Goal: Communication & Community: Answer question/provide support

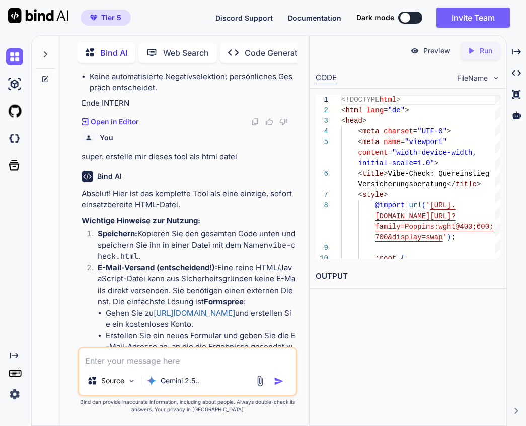
scroll to position [8664, 0]
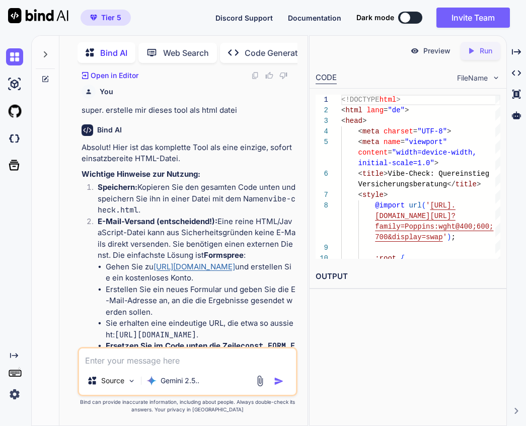
type textarea "</body> </html>"
click at [477, 52] on icon "Created with Pixso." at bounding box center [473, 50] width 13 height 9
click at [437, 49] on p "Preview" at bounding box center [436, 51] width 27 height 10
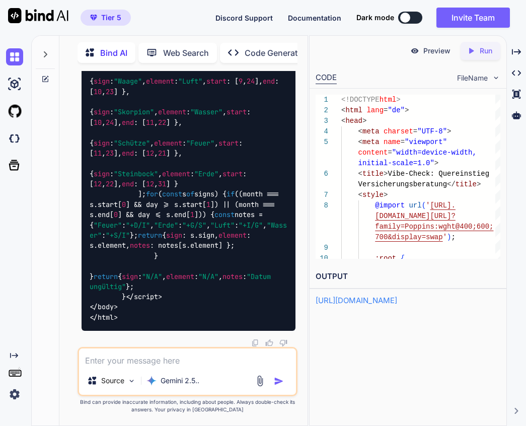
scroll to position [19969, 0]
click at [173, 352] on textarea at bounding box center [188, 357] width 218 height 18
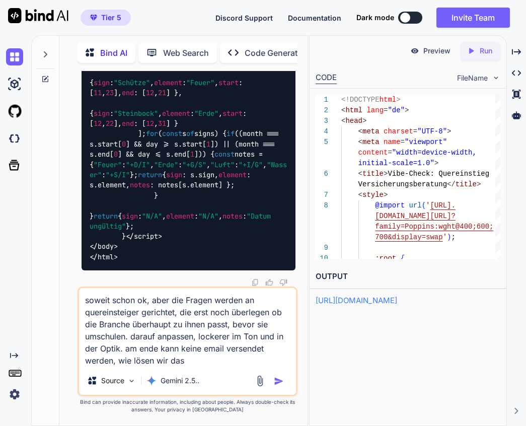
type textarea "soweit schon ok, aber die Fragen werden an quereinsteiger gerichtet, die erst n…"
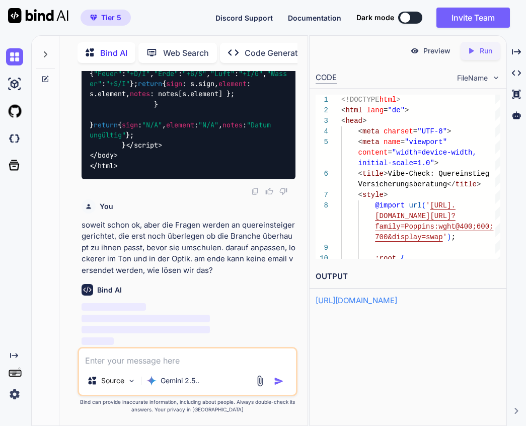
scroll to position [0, 0]
click at [3, 61] on div at bounding box center [13, 56] width 27 height 27
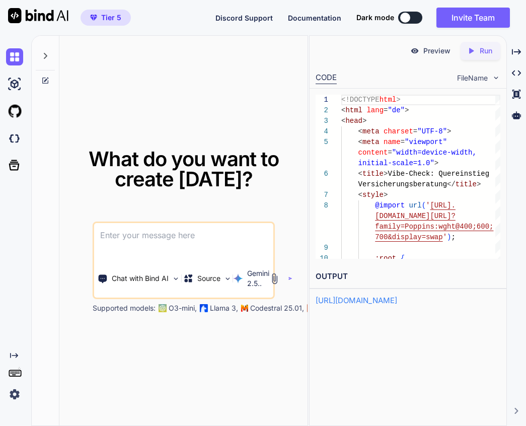
click at [46, 53] on icon at bounding box center [45, 56] width 8 height 8
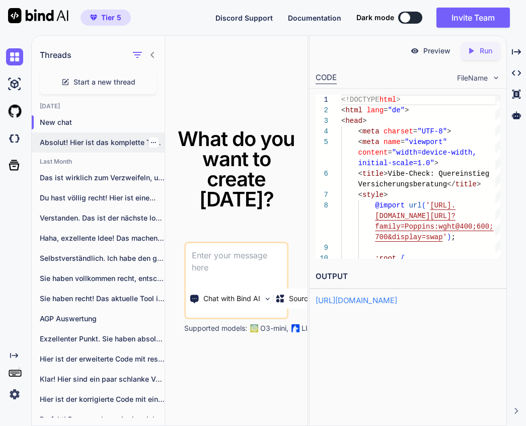
click at [70, 143] on p "Absolut! Hier ist das komplette Tool als..." at bounding box center [102, 142] width 125 height 10
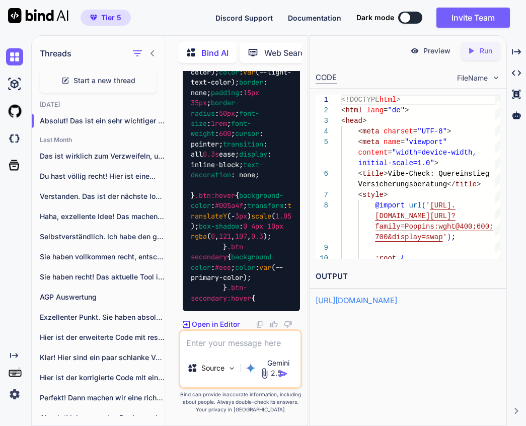
scroll to position [34478, 0]
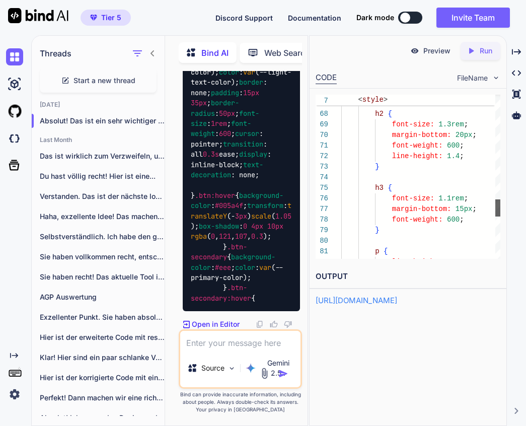
scroll to position [63, 0]
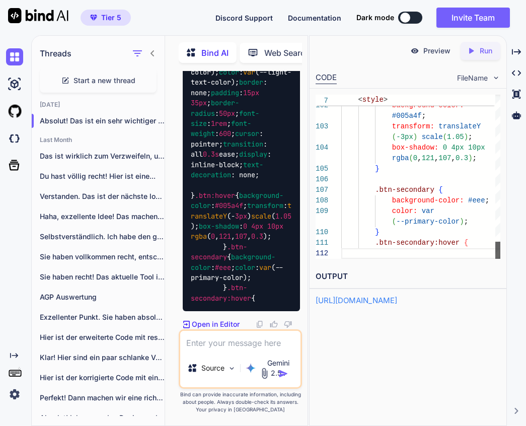
click at [510, 260] on div "Threads Start a new thread Today Absolut! Das ist ein sehr wichtiger Punkt.... …" at bounding box center [278, 230] width 495 height 391
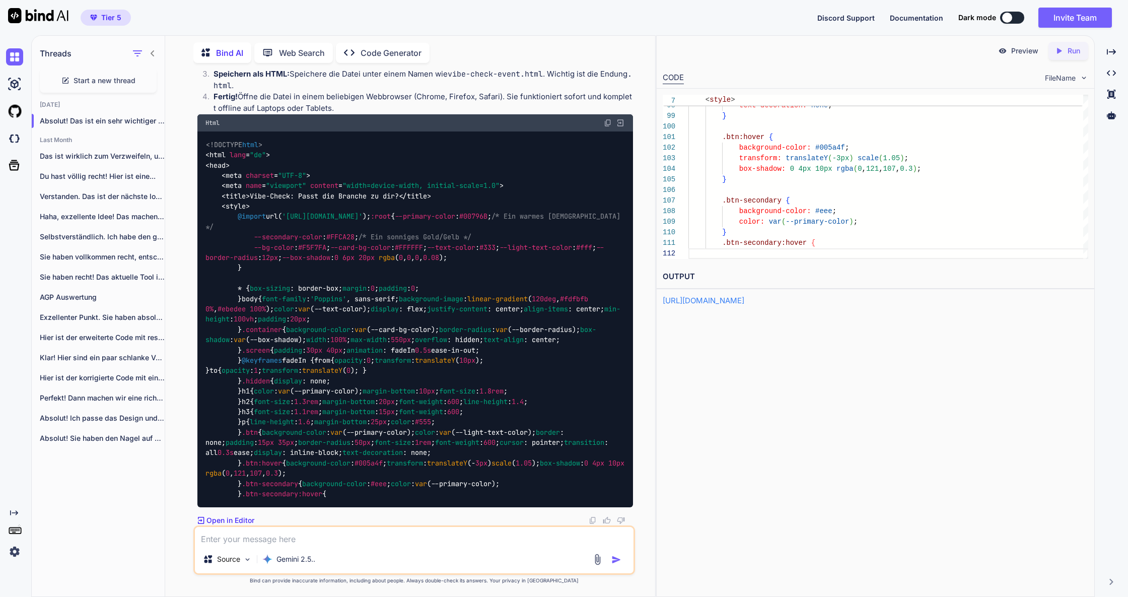
scroll to position [14206, 0]
click at [330, 425] on textarea at bounding box center [414, 536] width 439 height 18
type textarea "kann ich die ergebnisse nicht lieber exportieren? Ich erwarte ca. 100 Menschen …"
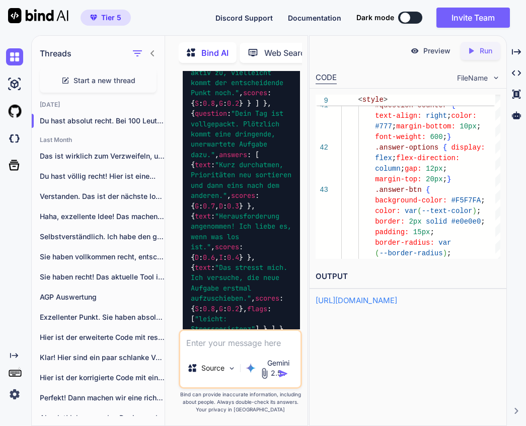
scroll to position [39267, 0]
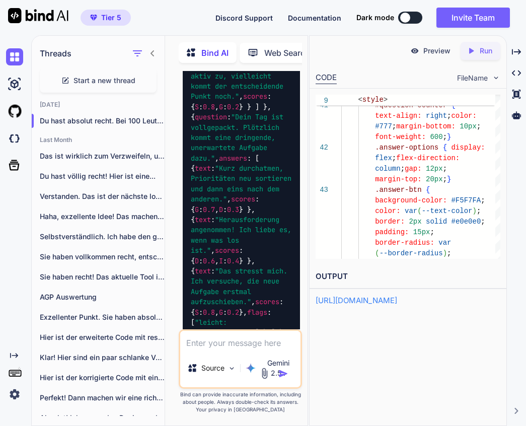
click at [477, 49] on icon "Created with Pixso." at bounding box center [473, 50] width 13 height 9
click at [437, 51] on p "Preview" at bounding box center [436, 51] width 27 height 10
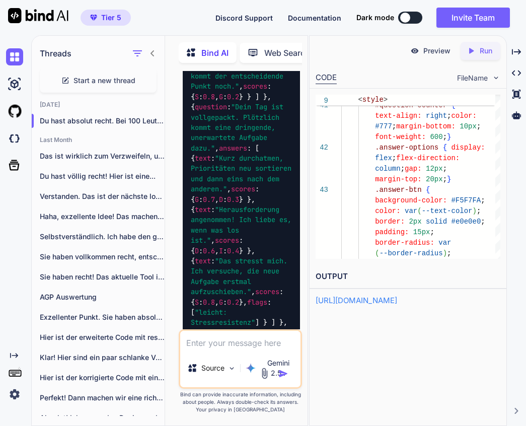
click at [251, 347] on textarea at bounding box center [240, 340] width 120 height 18
type textarea "d"
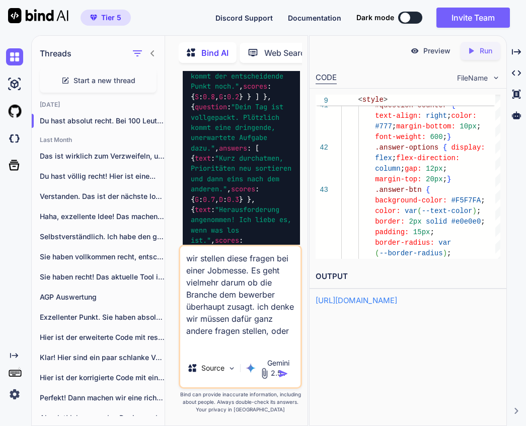
type textarea "wir stellen diese fragen bei einer Jobmesse. Es geht vielmehr darum ob die Bran…"
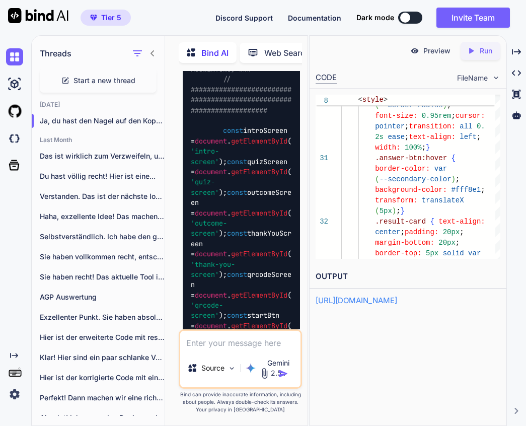
scroll to position [50495, 0]
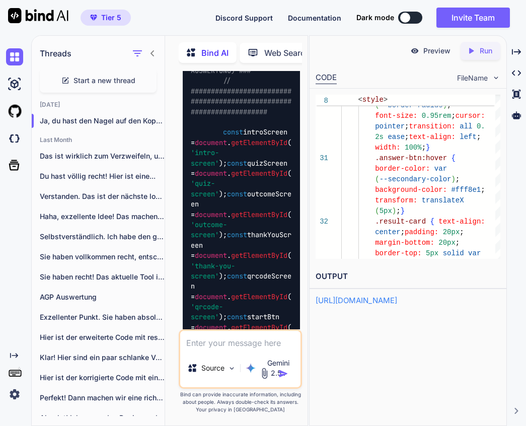
click at [483, 50] on p "Run" at bounding box center [486, 51] width 13 height 10
click at [443, 53] on p "Preview" at bounding box center [436, 51] width 27 height 10
click at [231, 335] on textarea at bounding box center [240, 340] width 120 height 18
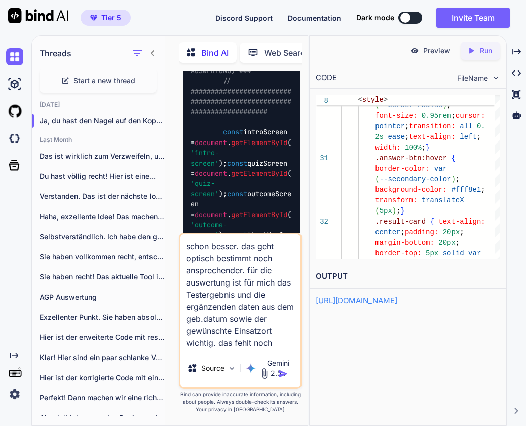
scroll to position [1, 0]
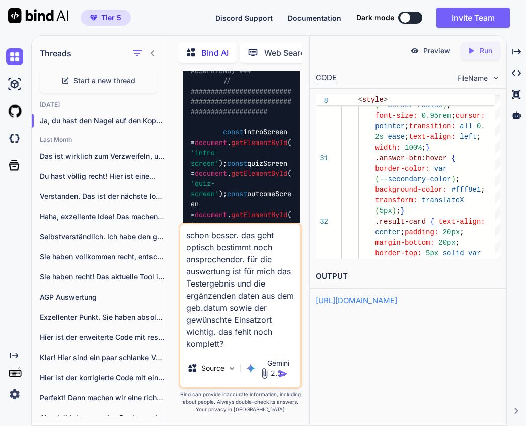
type textarea "schon besser. das geht optisch bestimmt noch ansprechender. für die auswertung …"
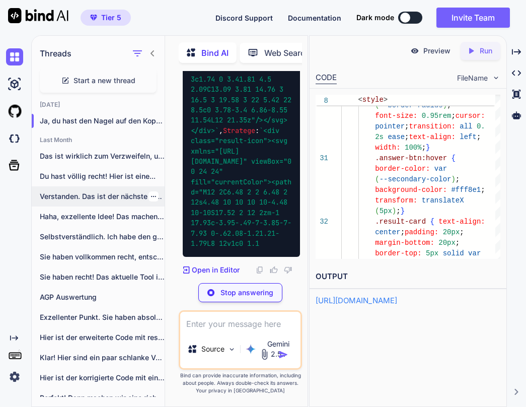
scroll to position [60510, 0]
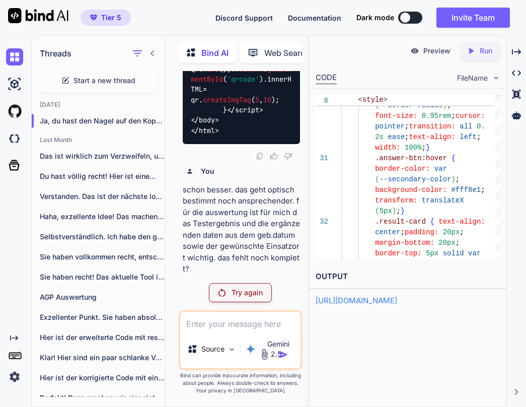
scroll to position [48808, 0]
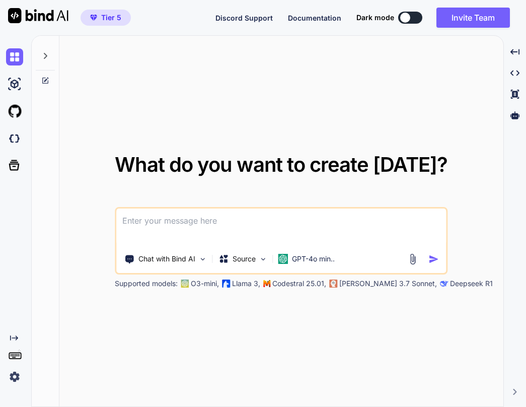
type textarea "x"
click at [232, 221] on textarea at bounding box center [281, 226] width 330 height 37
type textarea "x"
type textarea "s"
type textarea "x"
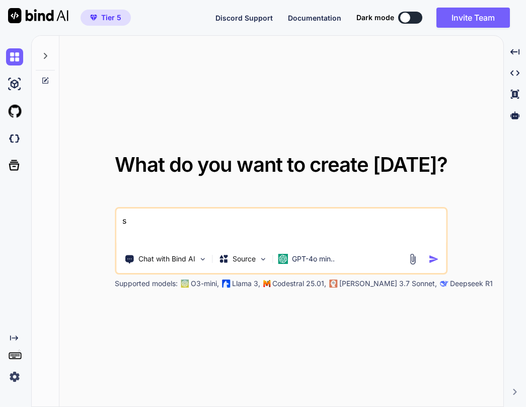
type textarea "sd"
type textarea "x"
type textarea "sdf"
type textarea "x"
type textarea "sd"
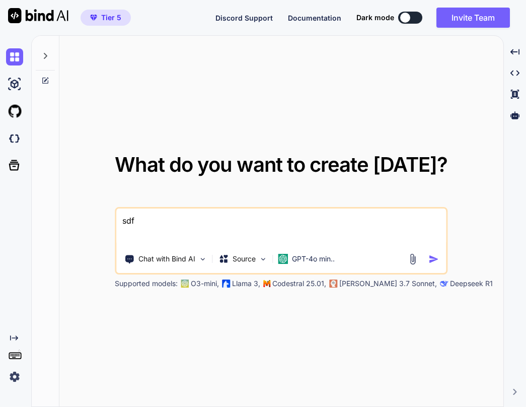
type textarea "x"
type textarea "s"
type textarea "x"
click at [46, 53] on icon at bounding box center [45, 56] width 8 height 8
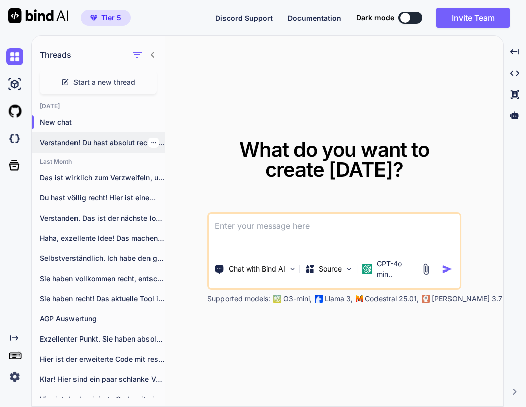
click at [84, 137] on p "Verstanden! Du hast absolut recht, die Details..." at bounding box center [102, 142] width 125 height 10
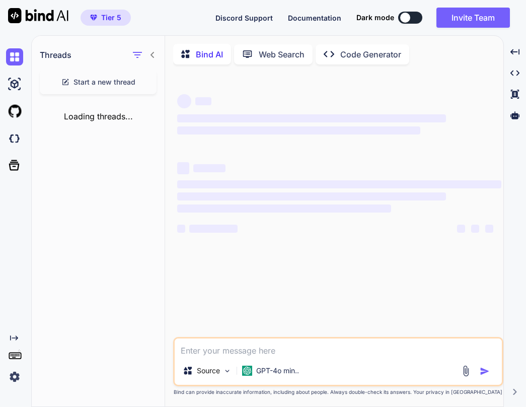
click at [224, 352] on textarea at bounding box center [338, 347] width 327 height 18
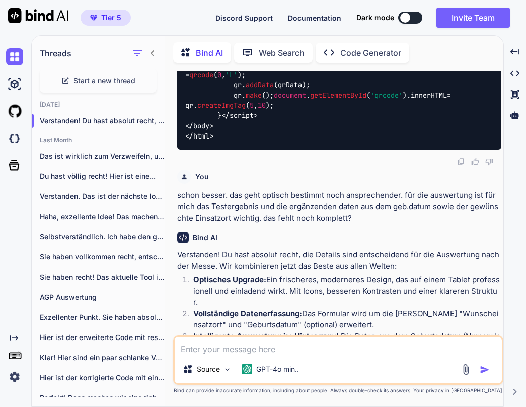
scroll to position [26018, 0]
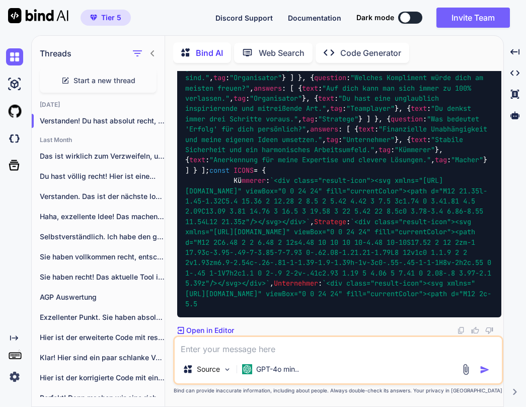
type textarea "x"
type textarea "i"
type textarea "x"
type textarea "is"
type textarea "x"
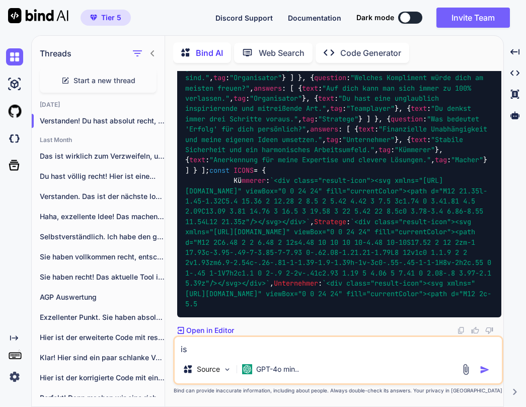
type textarea "ist"
type textarea "x"
type textarea "ist"
type textarea "x"
type textarea "ist d"
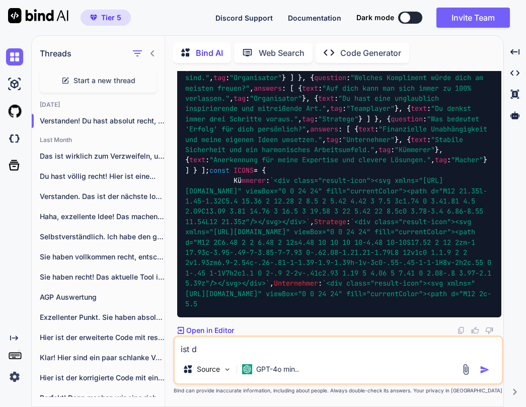
type textarea "x"
type textarea "ist da"
type textarea "x"
type textarea "ist das"
type textarea "x"
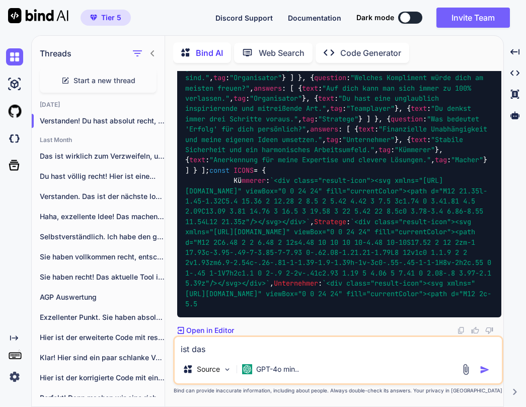
type textarea "ist das"
type textarea "x"
type textarea "ist das d"
type textarea "x"
type textarea "ist das de"
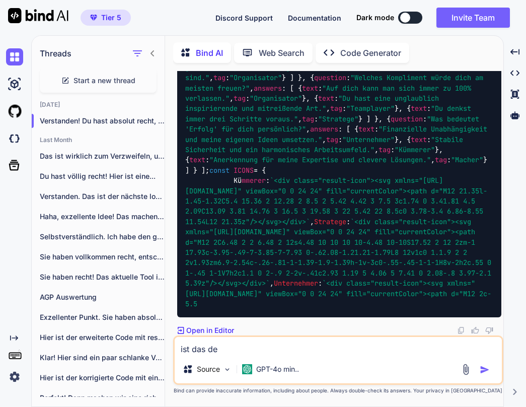
type textarea "x"
type textarea "ist das der"
type textarea "x"
type textarea "ist das der"
type textarea "x"
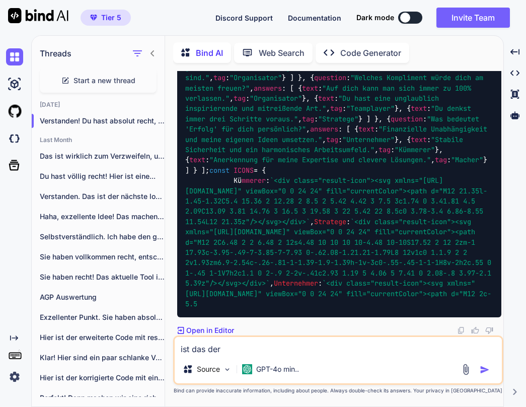
type textarea "ist das der l"
type textarea "x"
type textarea "ist das der li"
type textarea "x"
type textarea "ist das der lin"
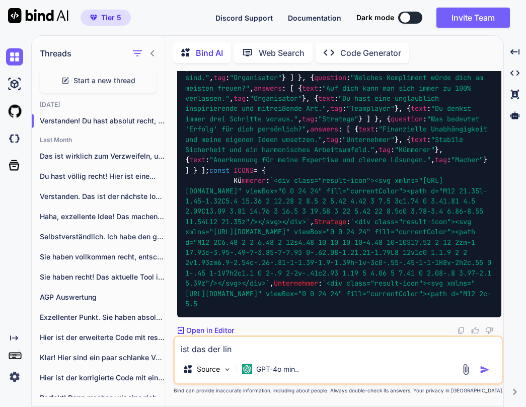
type textarea "x"
type textarea "ist das der link"
type textarea "x"
type textarea "ist das der link"
type textarea "x"
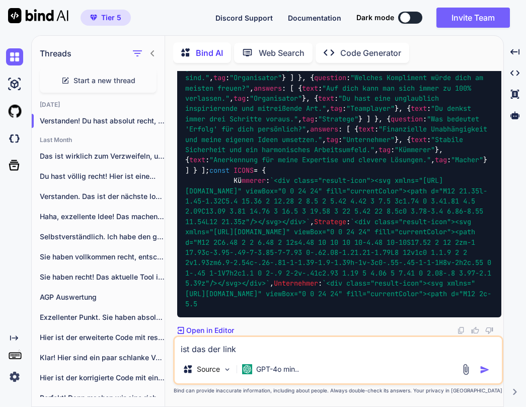
type textarea "ist das der link d"
type textarea "x"
type textarea "ist das der link de"
type textarea "x"
type textarea "ist das der link den"
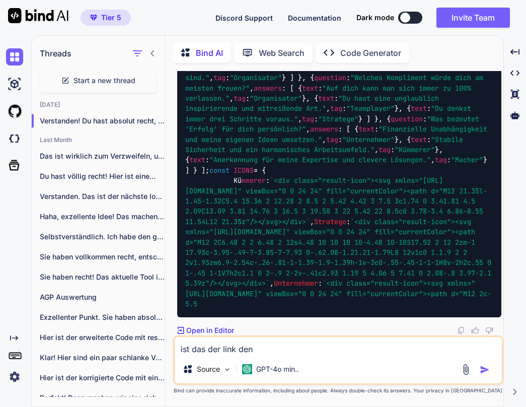
type textarea "x"
type textarea "ist das der link den"
type textarea "x"
type textarea "ist das der link den d"
type textarea "x"
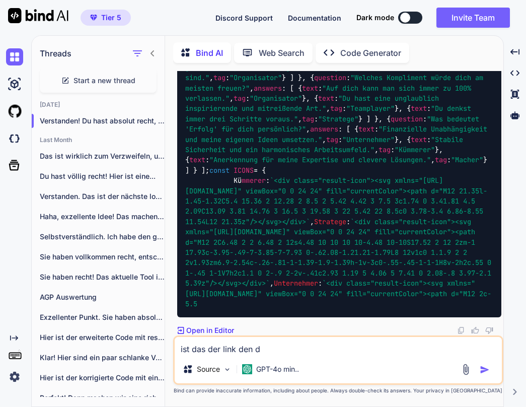
type textarea "ist das der link den du"
type textarea "x"
type textarea "ist das der link den du"
type textarea "x"
type textarea "ist das der link den du b"
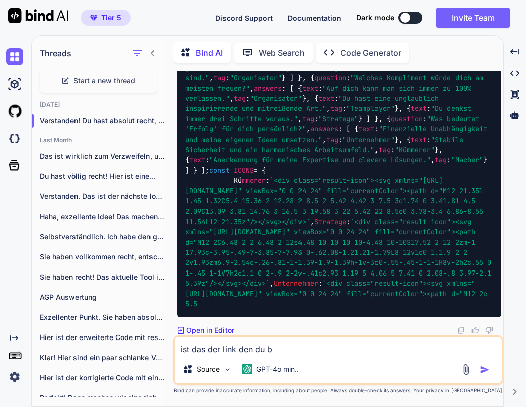
type textarea "x"
type textarea "ist das der link den du br"
type textarea "x"
type textarea "ist das der link den du bra"
type textarea "x"
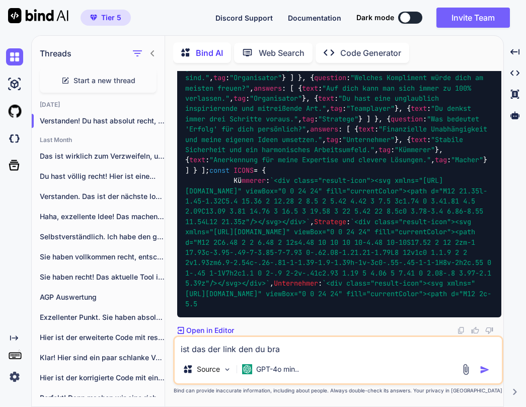
type textarea "ist das der link den du brau"
type textarea "x"
type textarea "ist das der link den du brauh"
type textarea "x"
type textarea "ist das der link den du brauhs"
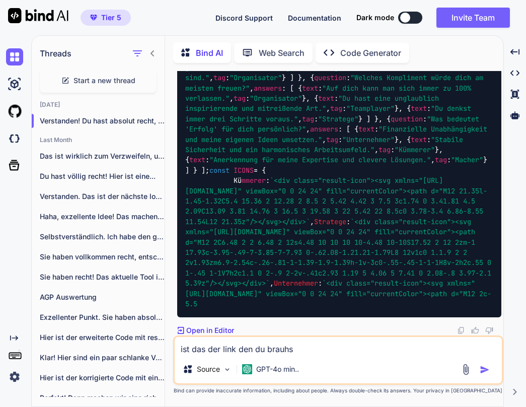
type textarea "x"
type textarea "ist das der link den du brauh"
type textarea "x"
type textarea "ist das der link den du brau"
type textarea "x"
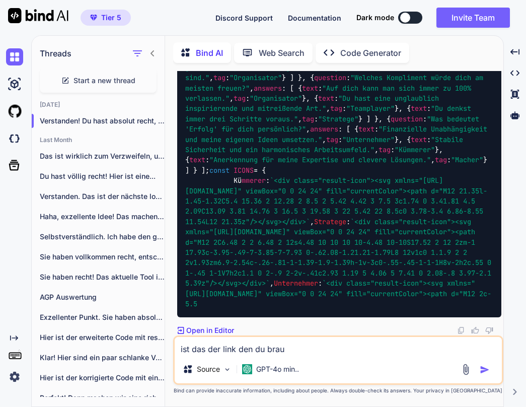
type textarea "ist das der link den du brauc"
type textarea "x"
type textarea "ist das der link den du brauch"
type textarea "x"
type textarea "ist das der link den du brauchs"
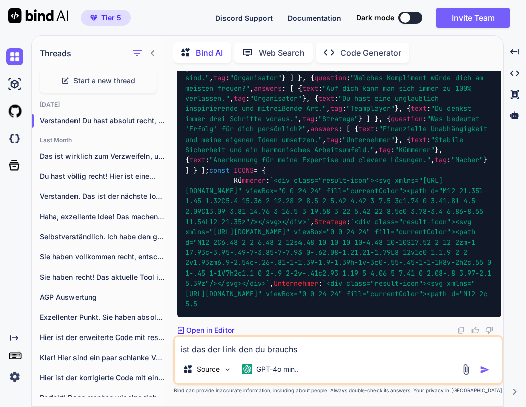
type textarea "x"
type textarea "ist das der link den du brauchst"
type textarea "x"
type textarea "ist das der link den du brauchst="
type textarea "x"
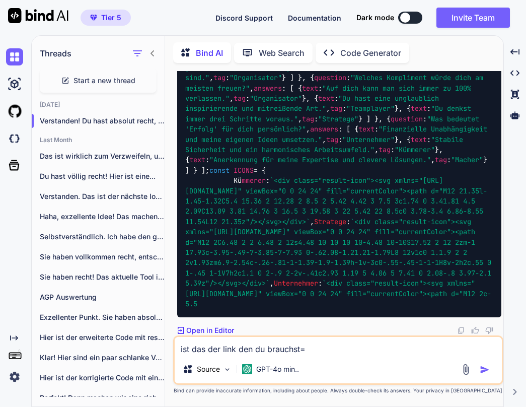
type textarea "ist das der link den du brauchst"
type textarea "x"
type textarea "ist das der link den du brauchst?"
type textarea "x"
type textarea "ist das der link den du brauchst?"
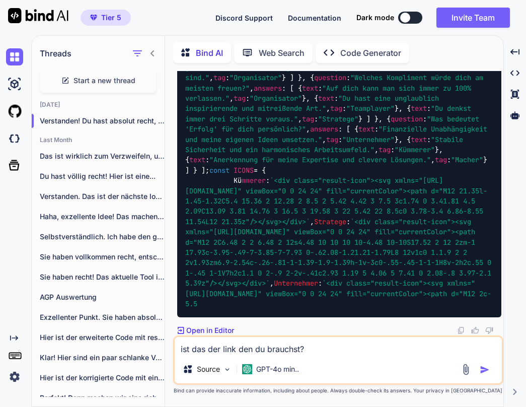
type textarea "x"
type textarea "ist das der link den du brauchst? https://formspree.io/f/mjkavqlv"
click at [275, 373] on p "GPT-4o min.." at bounding box center [277, 369] width 43 height 10
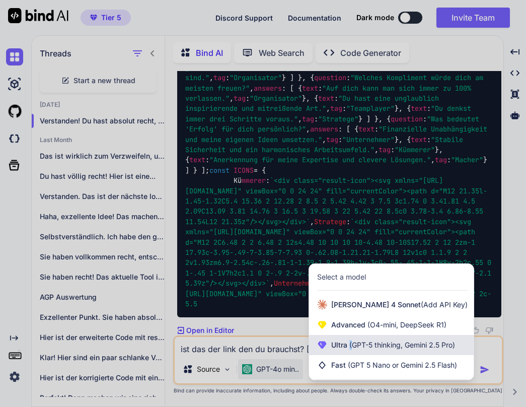
click at [351, 342] on span "(GPT-5 thinking, Gemini 2.5 Pro)" at bounding box center [401, 344] width 108 height 9
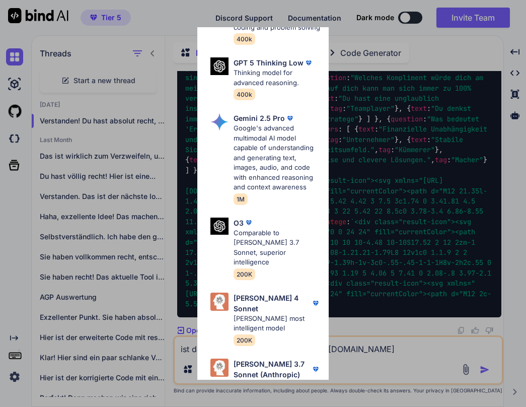
scroll to position [207, 0]
drag, startPoint x: 295, startPoint y: 286, endPoint x: 300, endPoint y: 292, distance: 7.8
click at [295, 314] on p "Claude's most intelligent model" at bounding box center [277, 324] width 87 height 20
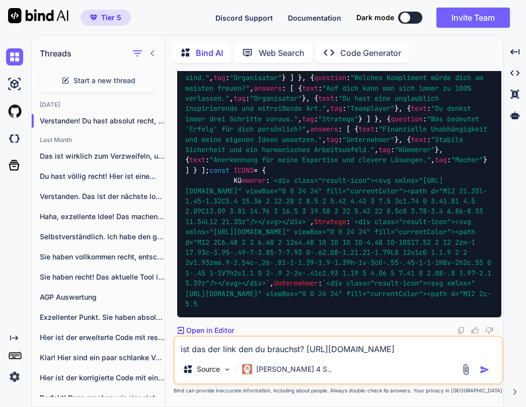
scroll to position [26259, 0]
click at [485, 368] on img "button" at bounding box center [485, 370] width 10 height 10
type textarea "x"
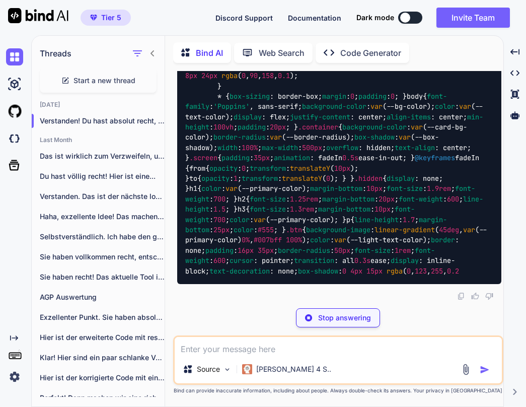
scroll to position [0, 0]
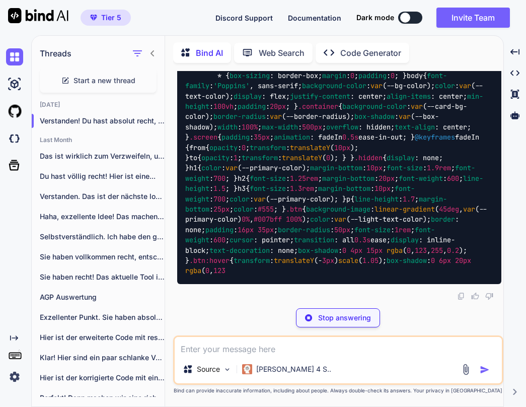
click at [325, 347] on textarea at bounding box center [338, 346] width 327 height 18
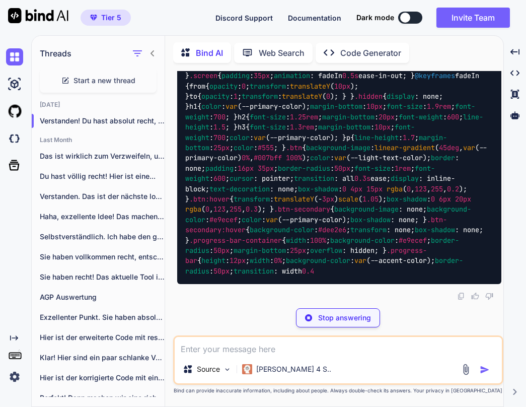
type textarea "x"
type textarea "ü"
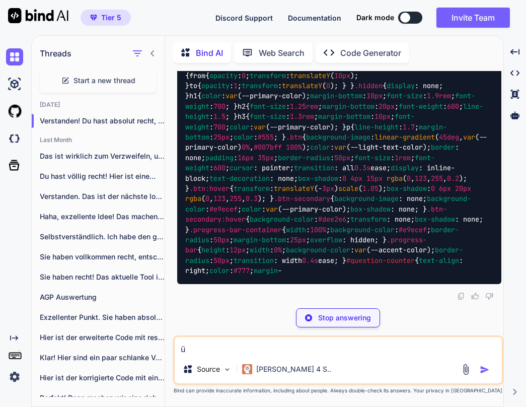
type textarea "x"
type textarea "üb"
type textarea "x"
type textarea "übe"
type textarea "x"
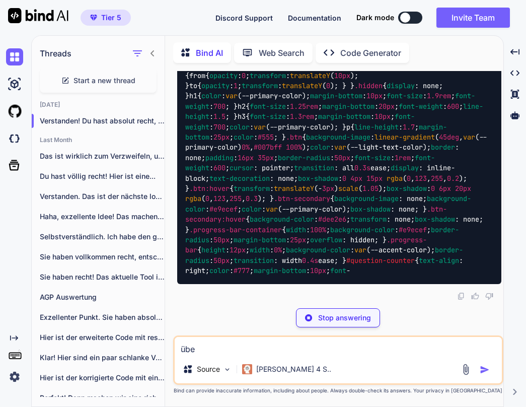
type textarea "über"
type textarea "x"
type textarea "überp"
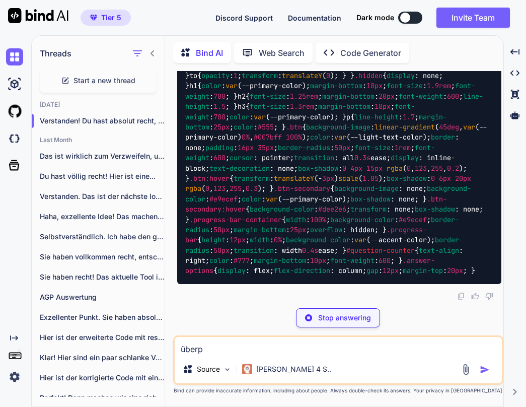
type textarea "x"
type textarea "überpr"
type textarea "x"
type textarea "überprü"
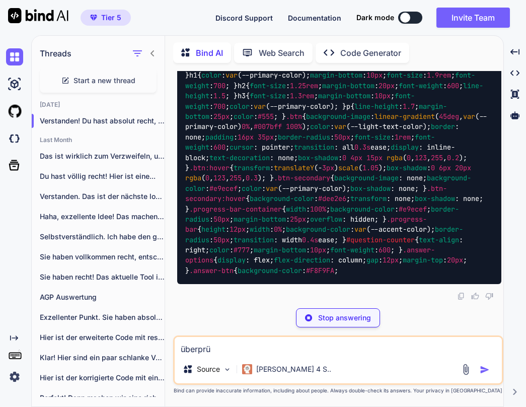
type textarea "x"
type textarea "überprüf"
type textarea "x"
type textarea "überprüfe"
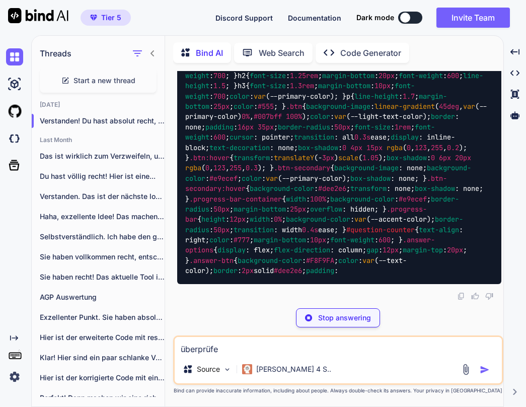
type textarea "x"
type textarea "überprüfe"
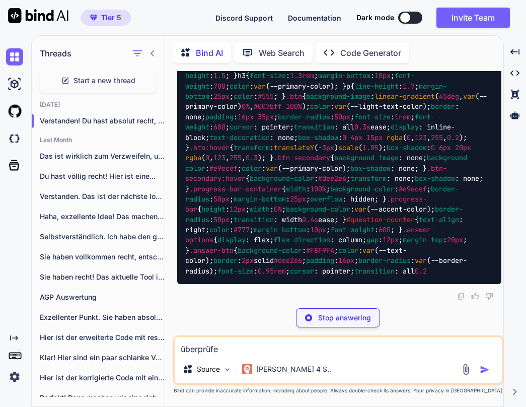
type textarea "x"
type textarea "überprüfe d"
type textarea "x"
type textarea "überprüfe de"
type textarea "x"
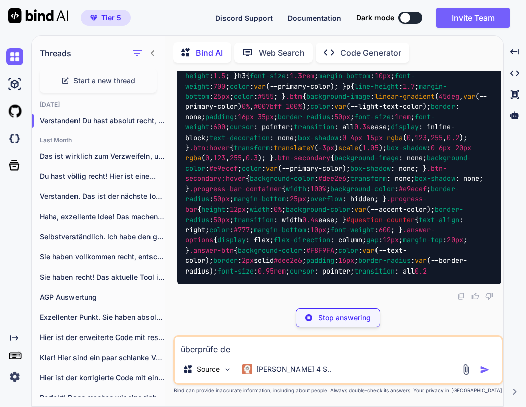
type textarea "überprüfe den"
type textarea "x"
type textarea "überprüfe den"
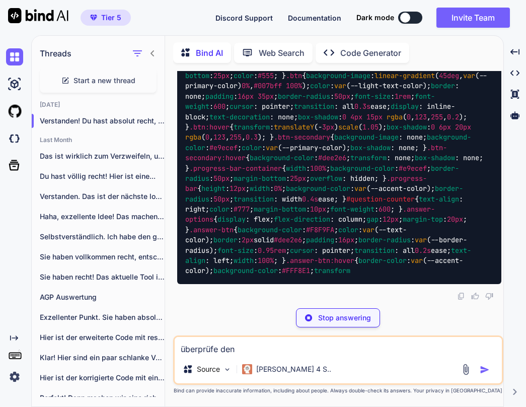
type textarea "x"
type textarea "überprüfe den c"
type textarea "x"
type textarea "überprüfe den co"
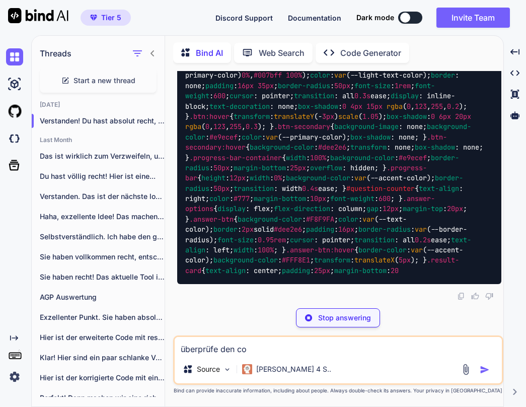
type textarea "x"
type textarea "überprüfe den cod"
type textarea "x"
type textarea "überprüfe den code"
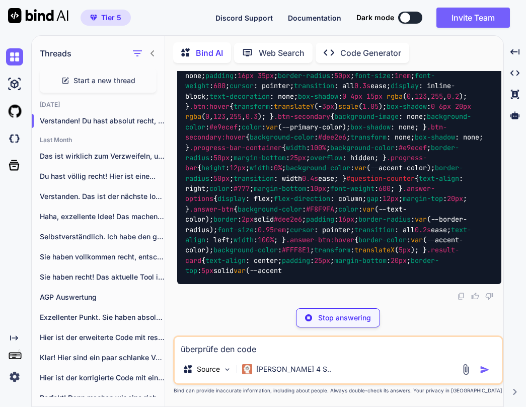
type textarea "x"
type textarea "überprüfe den code"
type textarea "x"
type textarea "überprüfe den code a"
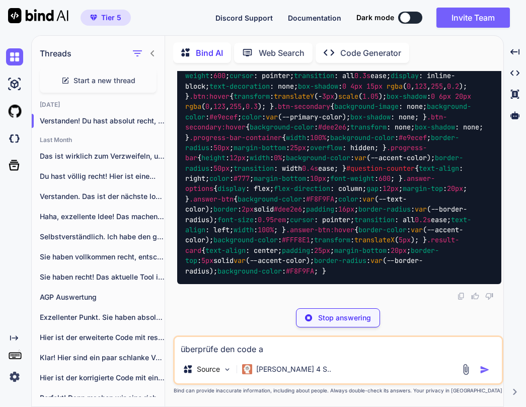
type textarea "x"
type textarea "überprüfe den code au"
type textarea "x"
type textarea "überprüfe den code auf"
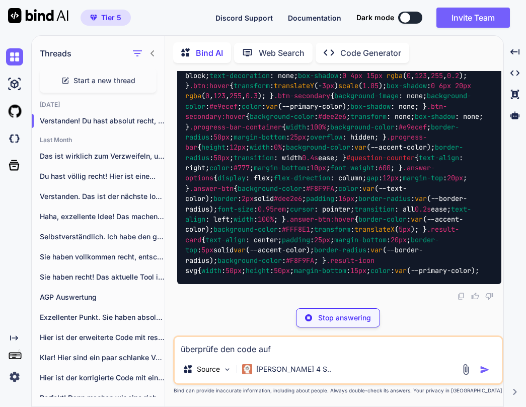
type textarea "x"
type textarea "überprüfe den code auf"
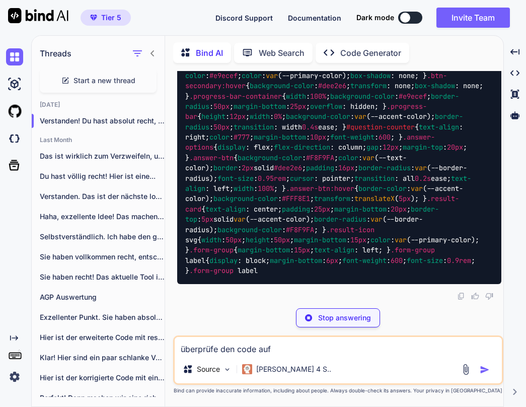
type textarea "x"
type textarea "überprüfe den code auf s"
type textarea "x"
type textarea "überprüfe den code auf si"
type textarea "x"
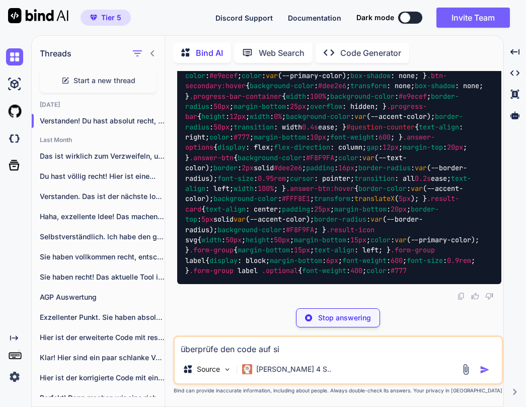
type textarea "überprüfe den code auf sin"
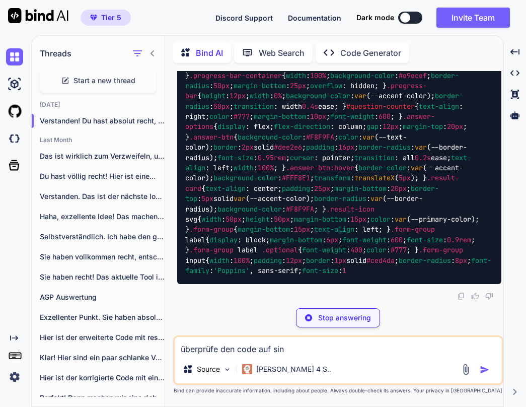
type textarea "x"
type textarea "überprüfe den code auf sinn"
type textarea "x"
type textarea "überprüfe den code auf sinnh"
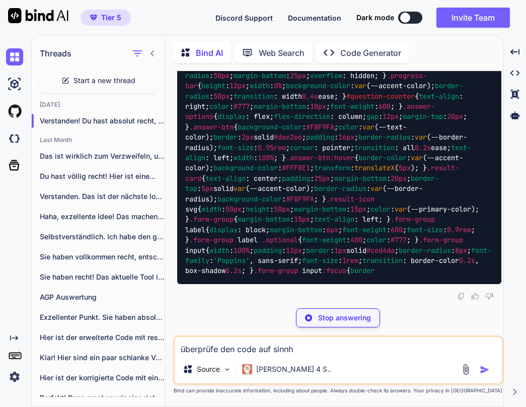
type textarea "x"
type textarea "überprüfe den code auf sinnha"
type textarea "x"
type textarea "überprüfe den code auf sinnhaf"
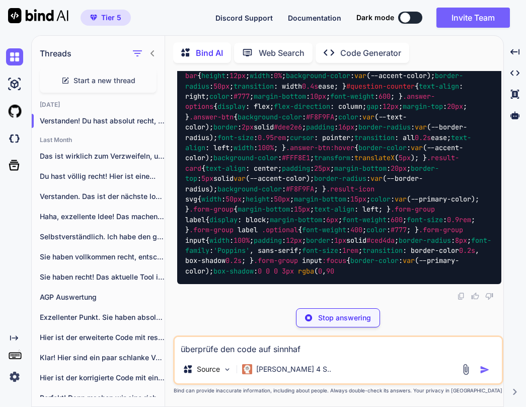
type textarea "x"
type textarea "überprüfe den code auf sinnhaft"
type textarea "x"
type textarea "überprüfe den code auf sinnhafti"
type textarea "x"
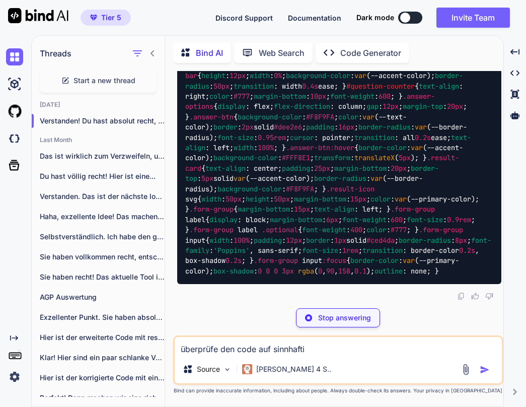
type textarea "überprüfe den code auf sinnhaftig"
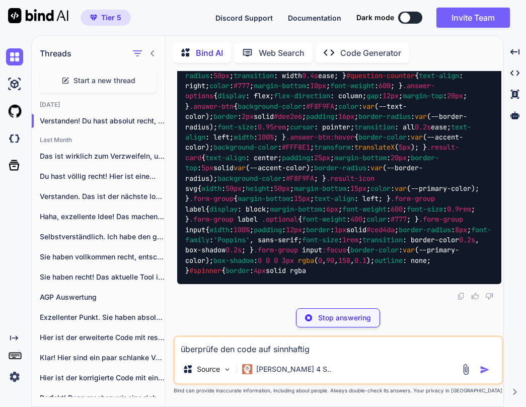
type textarea "x"
type textarea "überprüfe den code auf sinnhaftigk"
type textarea "x"
type textarea "überprüfe den code auf sinnhaftigke"
type textarea "x"
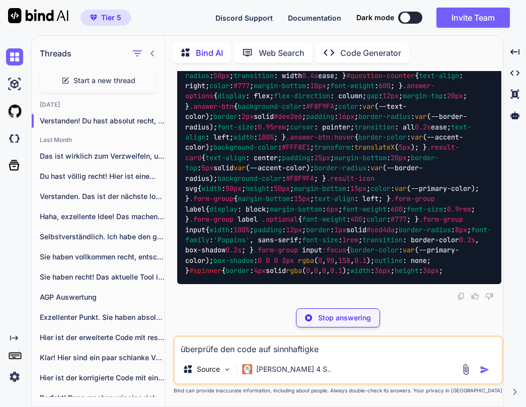
type textarea "überprüfe den code auf sinnhaftigkei"
type textarea "x"
type textarea "überprüfe den code auf sinnhaftigkeit"
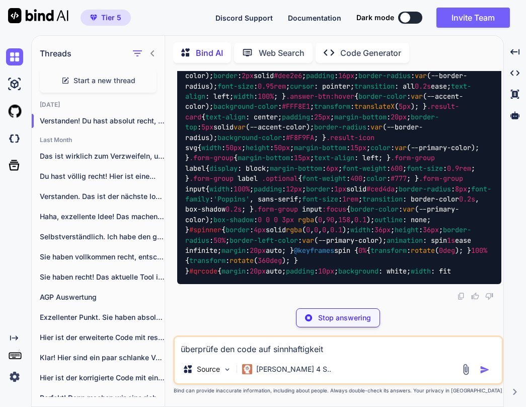
type textarea "x"
type textarea "überprüfe den code auf sinnhaftigkeit"
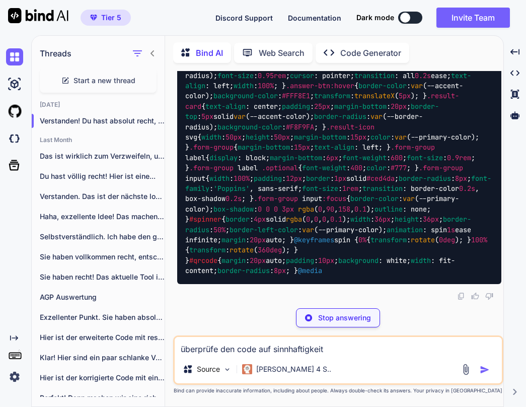
type textarea "x"
type textarea "überprüfe den code auf sinnhaftigkeit f"
type textarea "x"
type textarea "überprüfe den code auf sinnhaftigkeit fü"
type textarea "x"
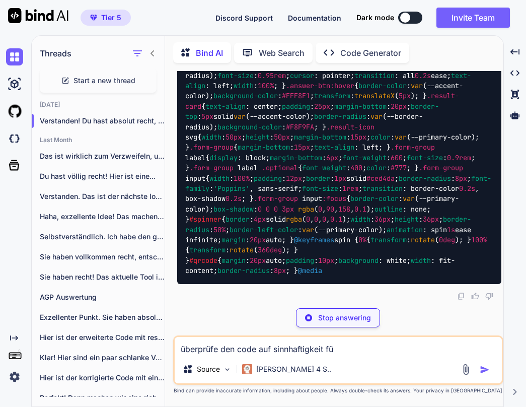
type textarea "überprüfe den code auf sinnhaftigkeit für"
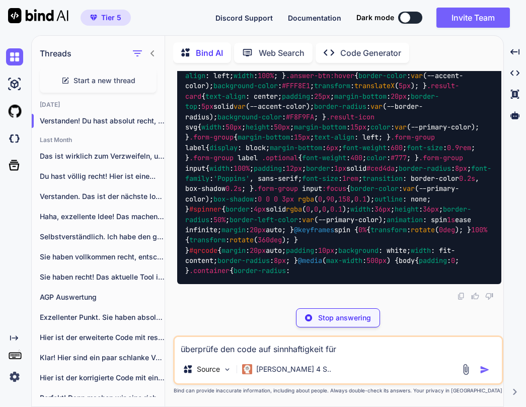
type textarea "x"
type textarea "überprüfe den code auf sinnhaftigkeit für"
type textarea "x"
type textarea "überprüfe den code auf sinnhaftigkeit für d"
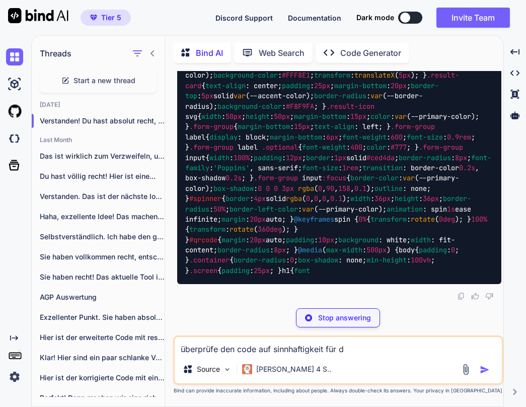
type textarea "x"
type textarea "überprüfe den code auf sinnhaftigkeit für de"
type textarea "x"
type textarea "überprüfe den code auf sinnhaftigkeit für den"
type textarea "x"
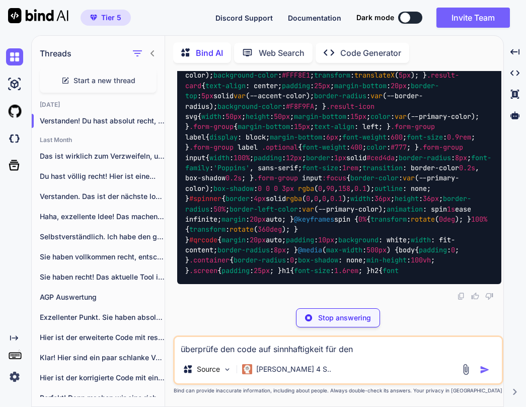
type textarea "überprüfe den code auf sinnhaftigkeit für den"
type textarea "x"
type textarea "überprüfe den code auf sinnhaftigkeit für den b"
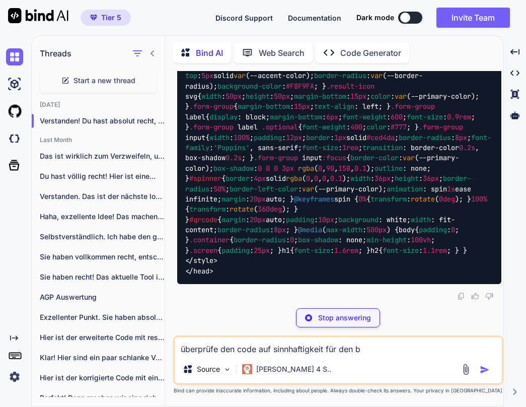
type textarea "x"
type textarea "überprüfe den code auf sinnhaftigkeit für den be"
type textarea "x"
type textarea "überprüfe den code auf sinnhaftigkeit für den bew"
type textarea "x"
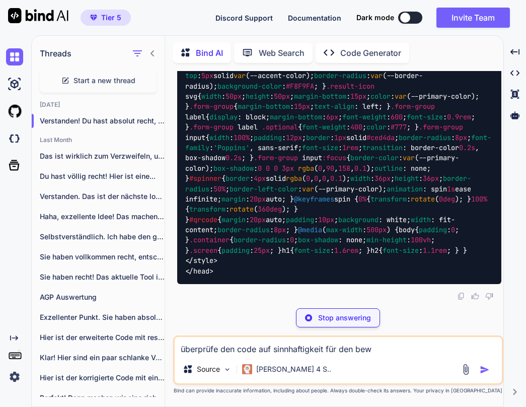
type textarea "überprüfe den code auf sinnhaftigkeit für den bewe"
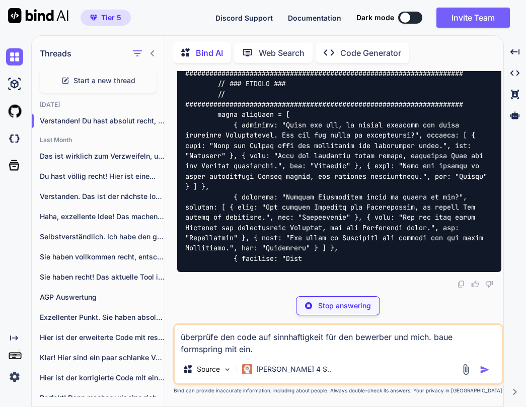
click at [329, 337] on textarea "überprüfe den code auf sinnhaftigkeit für den bewerber und mich. baue formsprin…" at bounding box center [338, 340] width 327 height 30
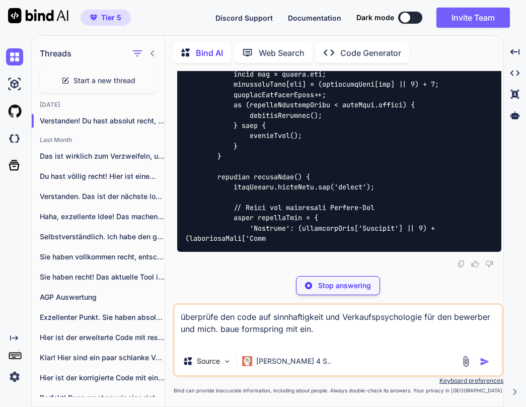
click at [365, 285] on p "Stop answering" at bounding box center [344, 285] width 53 height 10
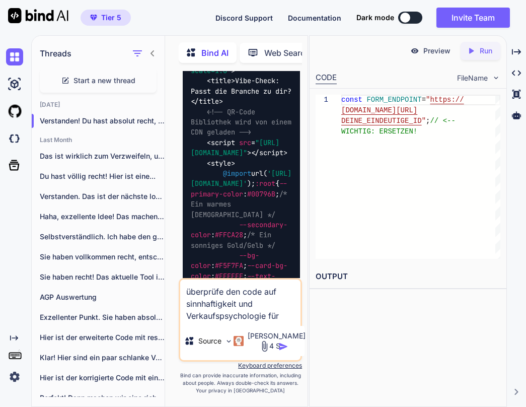
click at [287, 347] on img "button" at bounding box center [283, 346] width 10 height 10
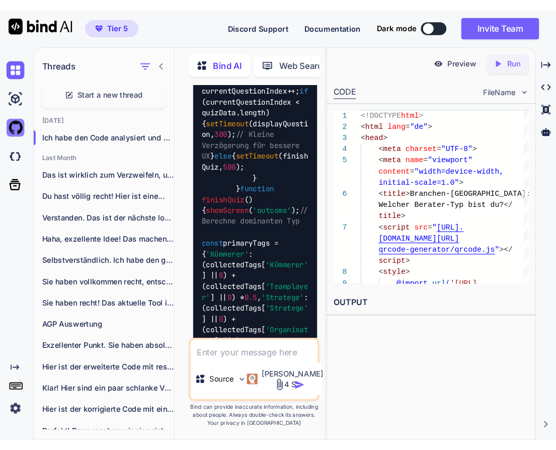
scroll to position [74458, 0]
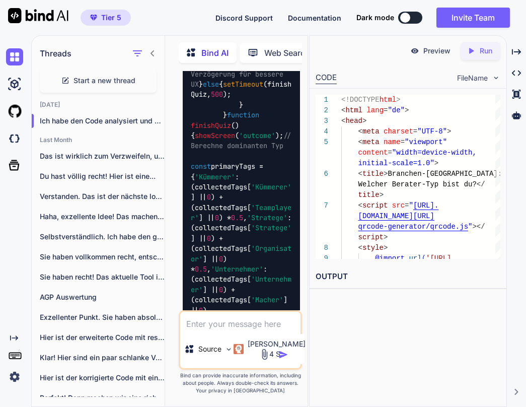
click at [488, 54] on p "Run" at bounding box center [486, 51] width 13 height 10
click at [437, 52] on p "Preview" at bounding box center [436, 51] width 27 height 10
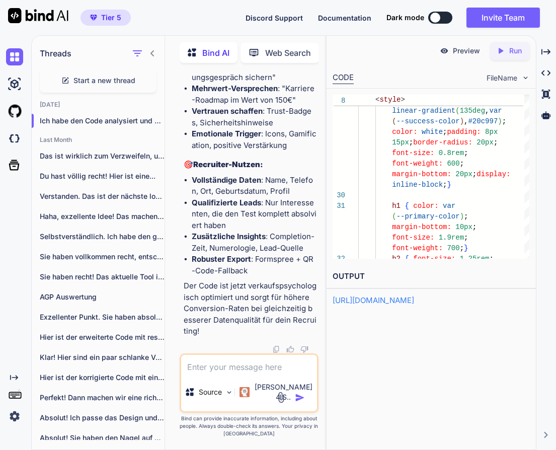
click at [256, 373] on textarea at bounding box center [249, 364] width 136 height 18
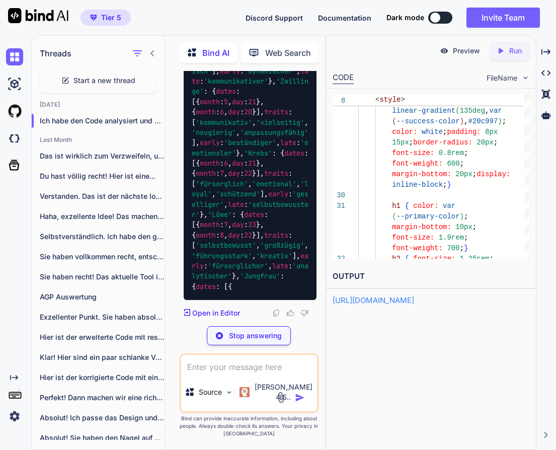
scroll to position [80102, 0]
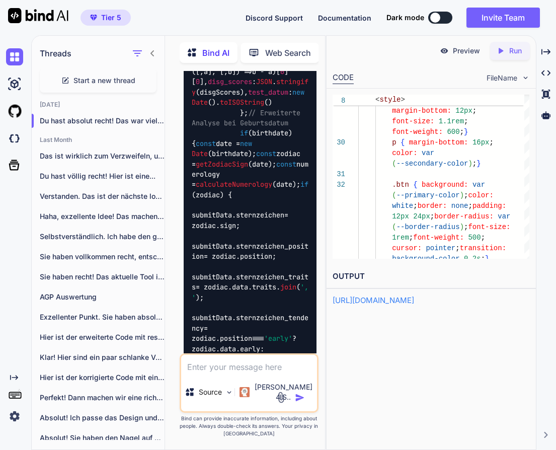
click at [519, 51] on p "Run" at bounding box center [516, 51] width 13 height 10
click at [464, 51] on p "Preview" at bounding box center [466, 51] width 27 height 10
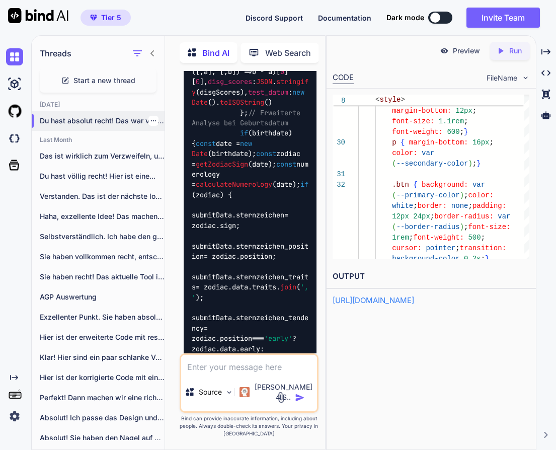
click at [152, 119] on icon "button" at bounding box center [154, 121] width 6 height 6
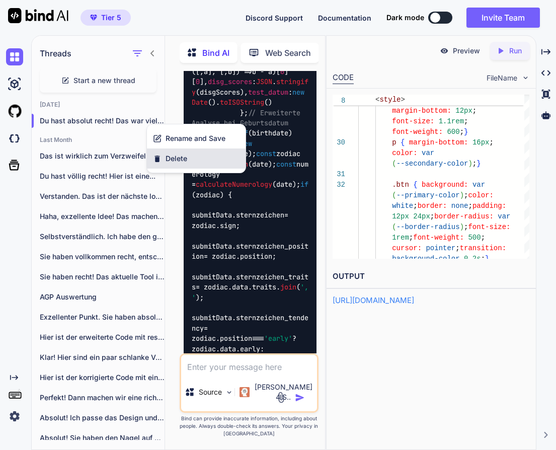
click at [186, 162] on span "Delete" at bounding box center [177, 159] width 22 height 10
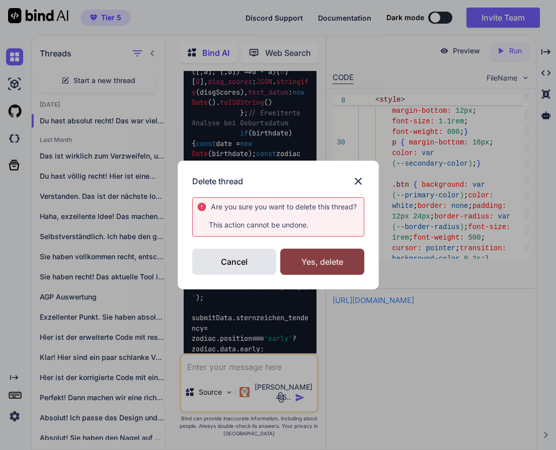
click at [319, 261] on div "Yes, delete" at bounding box center [322, 262] width 84 height 26
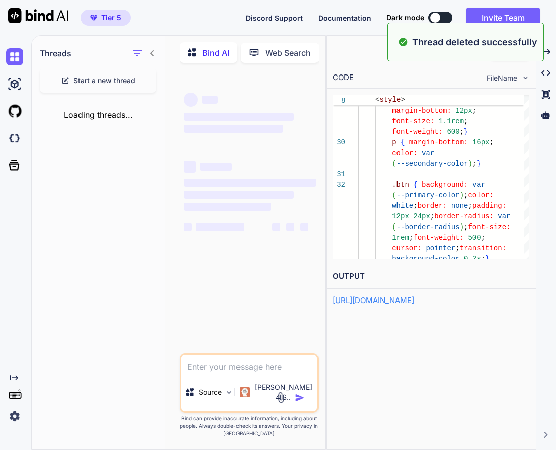
click at [89, 77] on span "Start a new thread" at bounding box center [105, 81] width 62 height 10
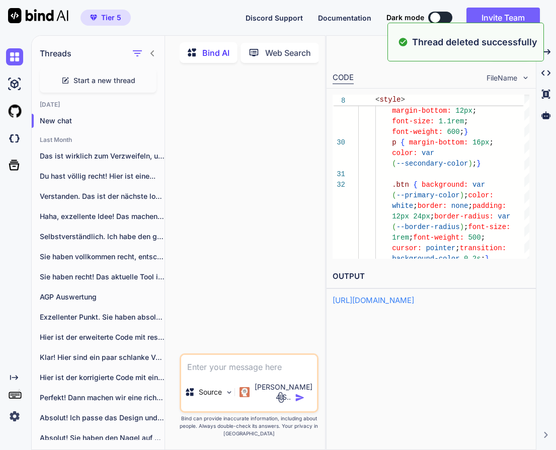
click at [89, 77] on span "Start a new thread" at bounding box center [105, 81] width 62 height 10
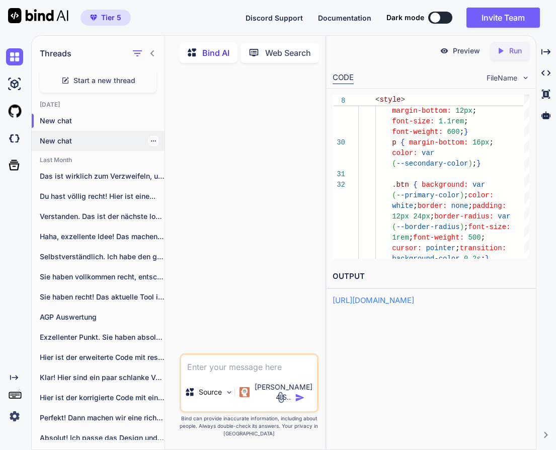
click at [62, 139] on p "New chat" at bounding box center [102, 141] width 125 height 10
click at [242, 372] on textarea at bounding box center [249, 364] width 136 height 18
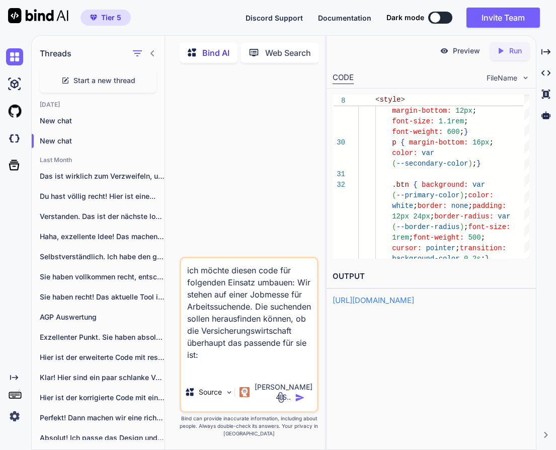
paste textarea "<!DOCTYPE html> <html lang="de"> <head> <meta charset="UTF-8"> <meta name="view…"
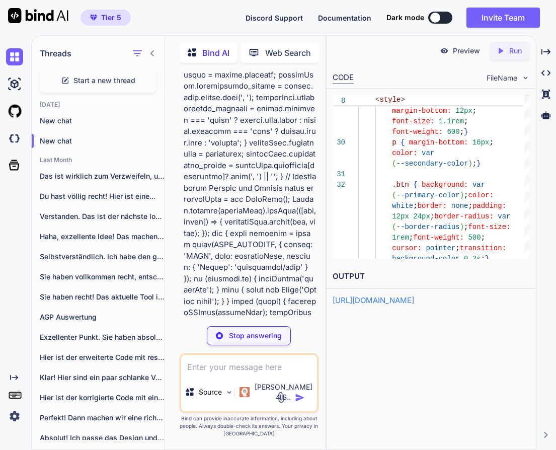
scroll to position [6449, 0]
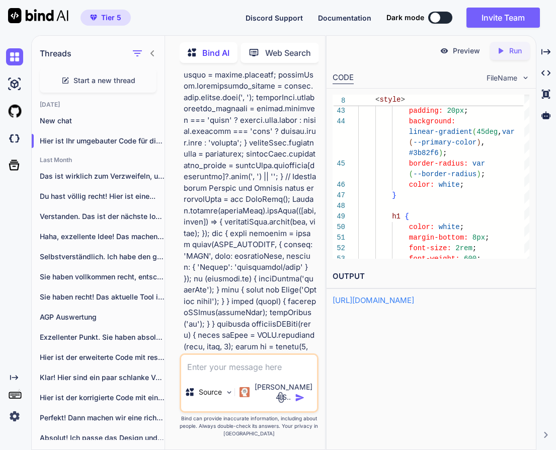
click at [512, 54] on p "Run" at bounding box center [516, 51] width 13 height 10
click at [472, 53] on p "Preview" at bounding box center [466, 51] width 27 height 10
click at [236, 373] on textarea at bounding box center [249, 364] width 136 height 18
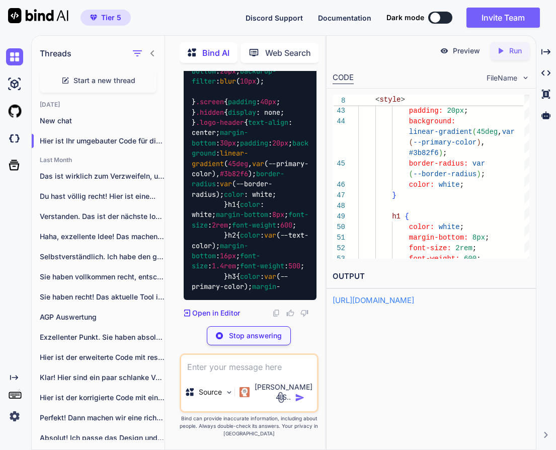
scroll to position [24775, 0]
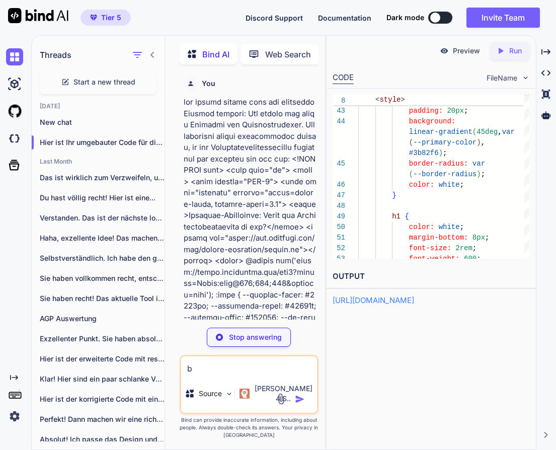
scroll to position [24775, 0]
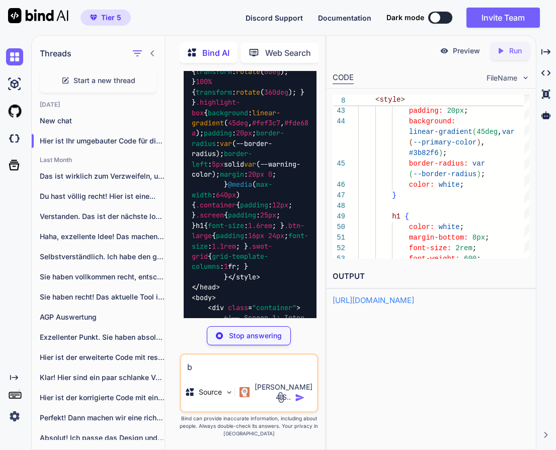
type textarea "x"
type textarea "qr.createImgTag(4, 8); } </script> </body> </html>"
type textarea "x"
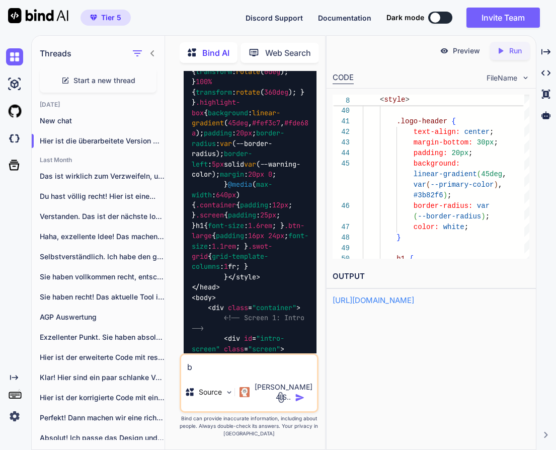
scroll to position [0, 0]
type textarea "b"
type textarea "qr.createImgTag(4, 8); } </script> </body> </html>"
click at [517, 49] on p "Run" at bounding box center [516, 51] width 13 height 10
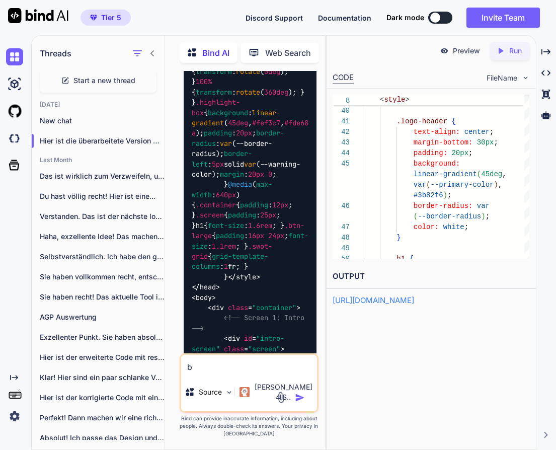
click at [460, 53] on p "Preview" at bounding box center [466, 51] width 27 height 10
drag, startPoint x: 145, startPoint y: 377, endPoint x: 130, endPoint y: 377, distance: 15.1
click at [130, 377] on div "Threads Start a new thread [DATE] New chat Hier ist die überarbeitete Version m…" at bounding box center [179, 241] width 294 height 415
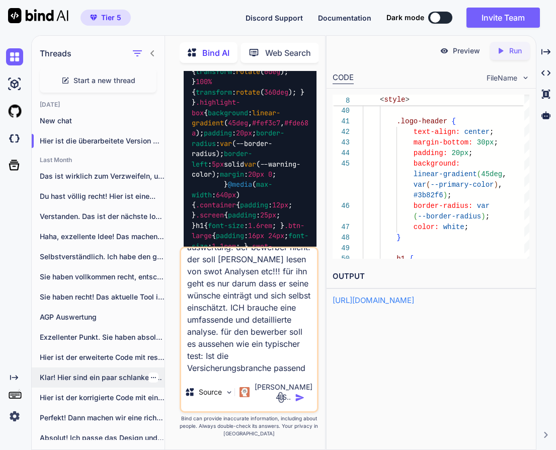
scroll to position [49, 0]
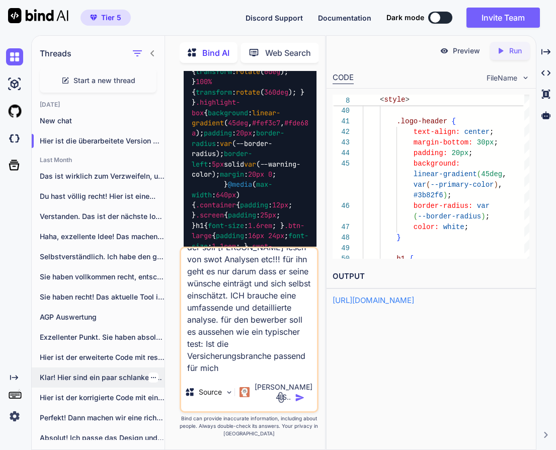
type textarea "komplett falsch. nochmal: Nur ICH sehe die umfassende auswertung. der bewerber …"
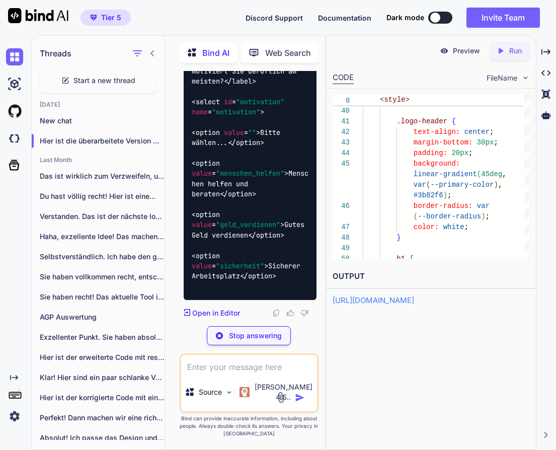
scroll to position [58522, 0]
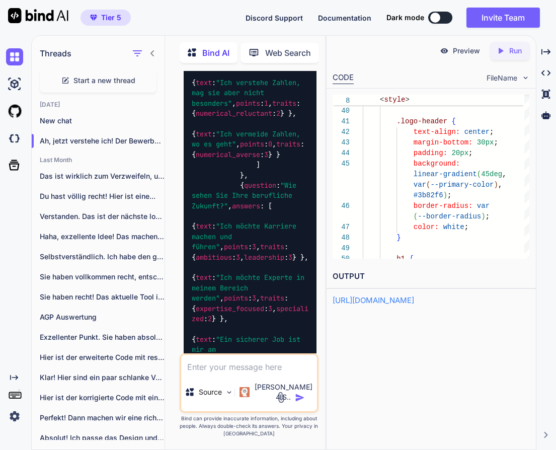
click at [510, 51] on p "Run" at bounding box center [516, 51] width 13 height 10
click at [468, 54] on p "Preview" at bounding box center [466, 51] width 27 height 10
click at [184, 373] on textarea at bounding box center [249, 364] width 136 height 18
paste textarea "🎯 Nächster Schritt: Kostenlose Beratung Lassen Sie uns gemeinsam schauen, welch…"
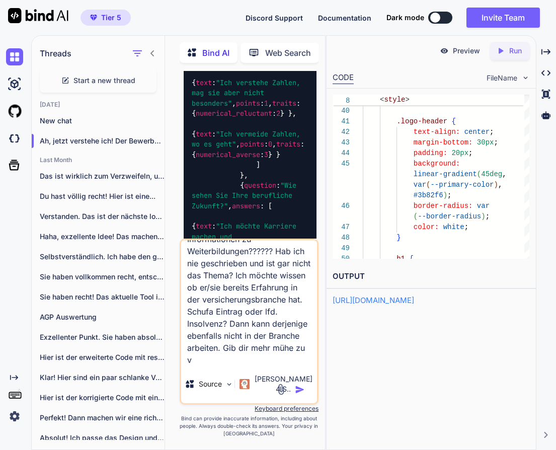
scroll to position [219, 0]
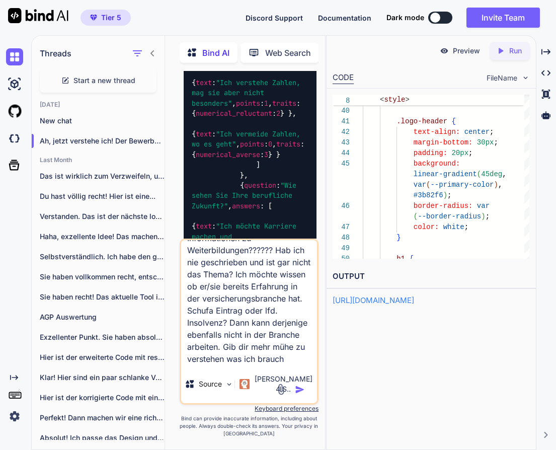
type textarea "was soll denn das: 🎯 Nächster Schritt: Kostenlose Beratung Lassen Sie uns gemei…"
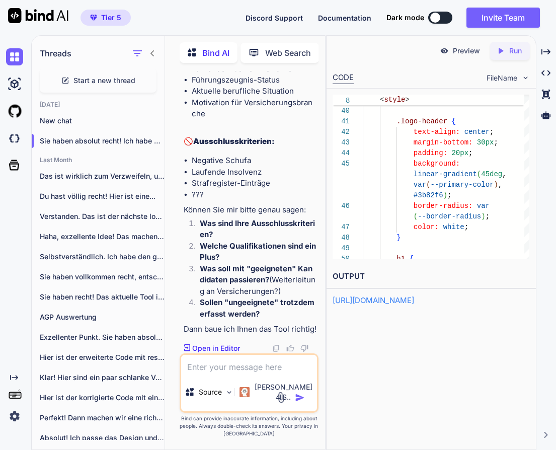
scroll to position [0, 0]
click at [218, 373] on textarea at bounding box center [249, 364] width 136 height 18
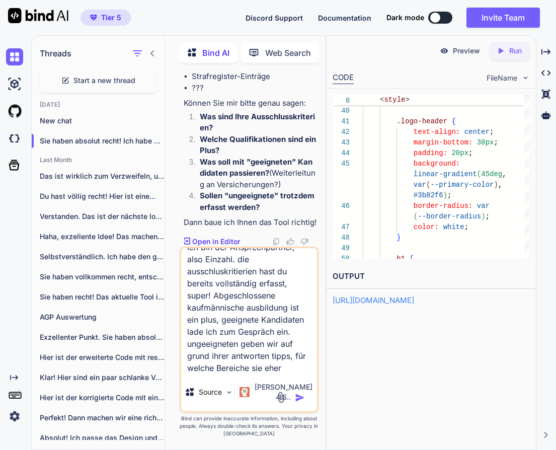
scroll to position [25, 0]
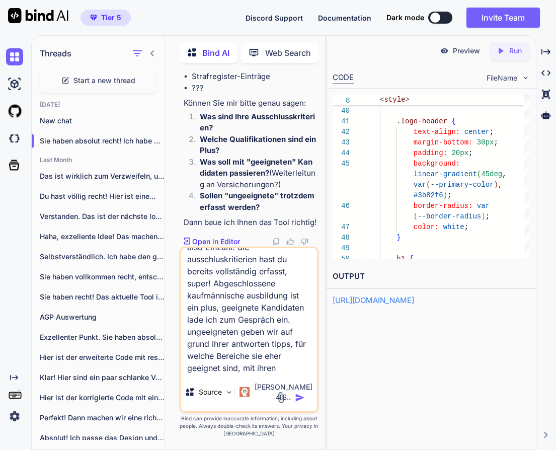
type textarea "ich bin der Ansprechpartner, also Einzahl. die ausschluskritierien hast du bere…"
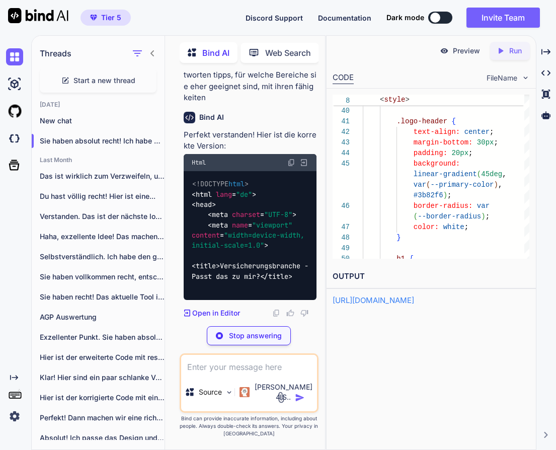
scroll to position [89538, 0]
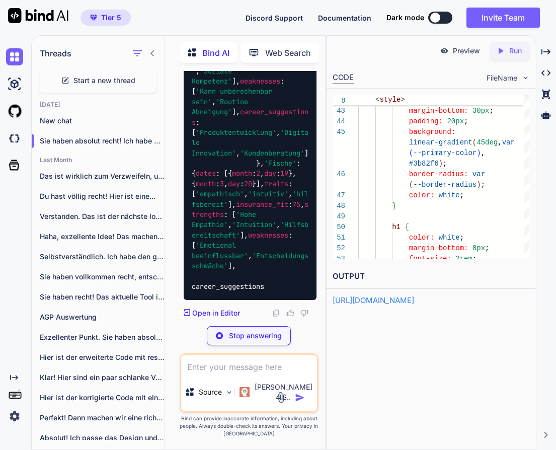
scroll to position [0, 0]
click at [209, 373] on textarea at bounding box center [249, 364] width 136 height 18
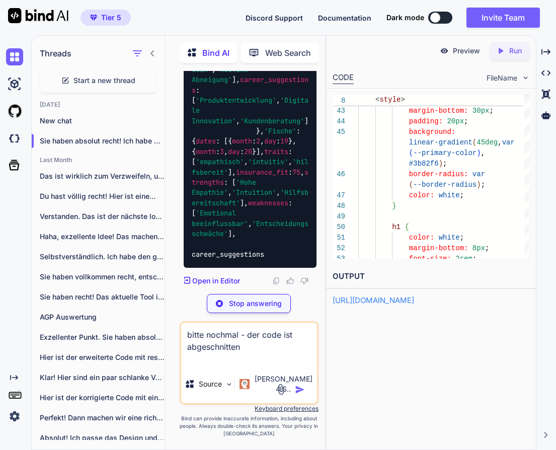
type textarea "bitte nochmal - der code ist abgeschnitten"
